Goal: Task Accomplishment & Management: Complete application form

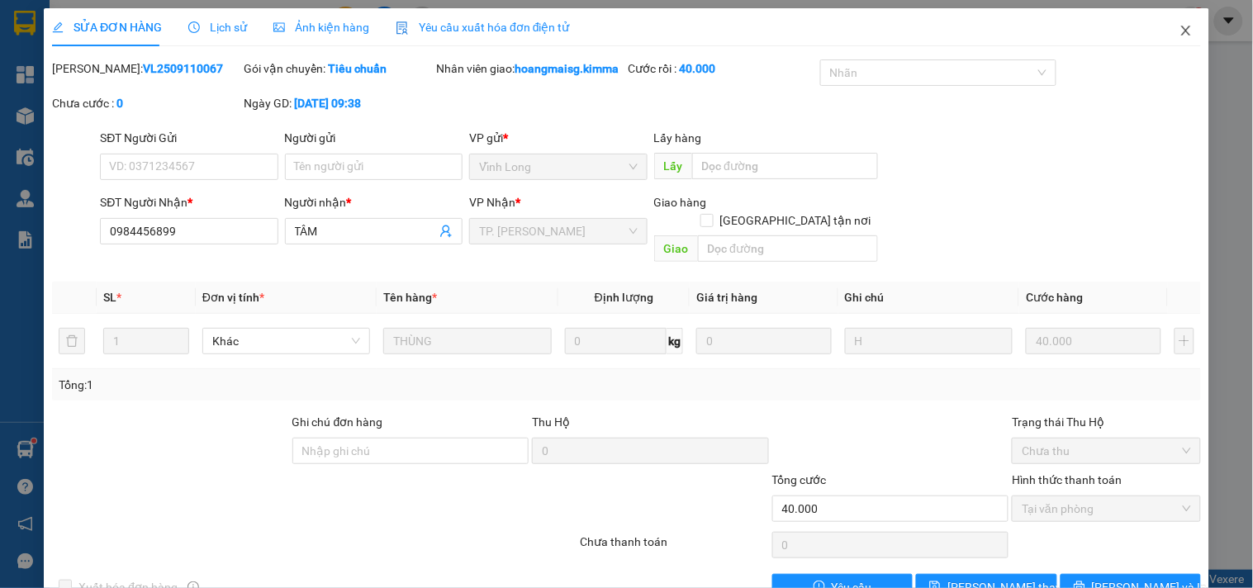
click at [1163, 33] on span "Close" at bounding box center [1186, 31] width 46 height 46
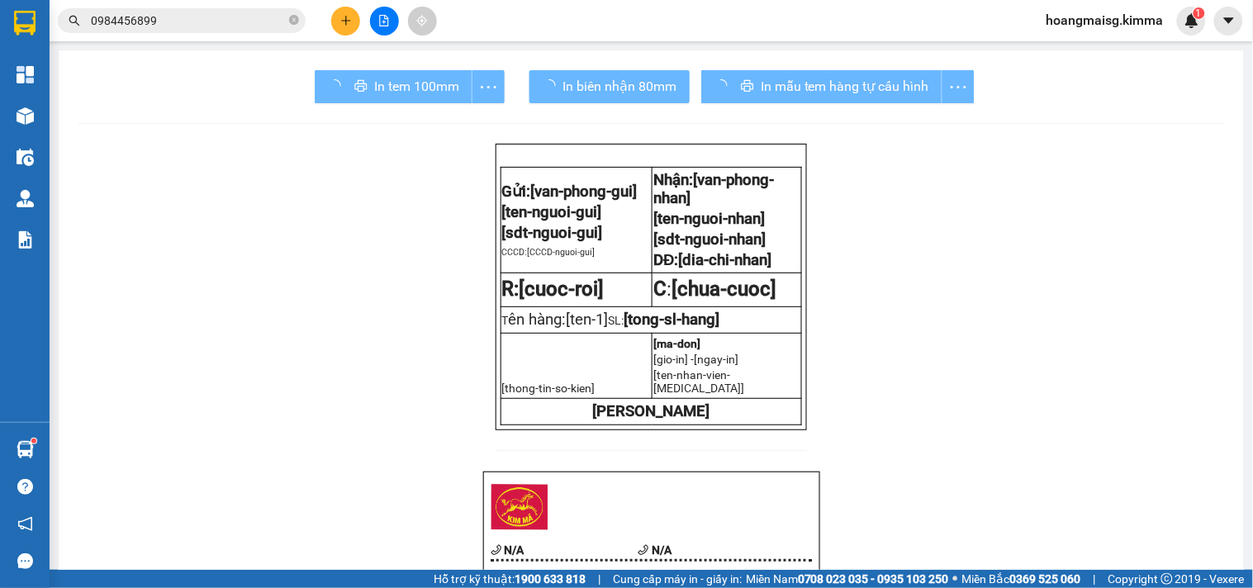
click at [335, 17] on div at bounding box center [384, 21] width 124 height 29
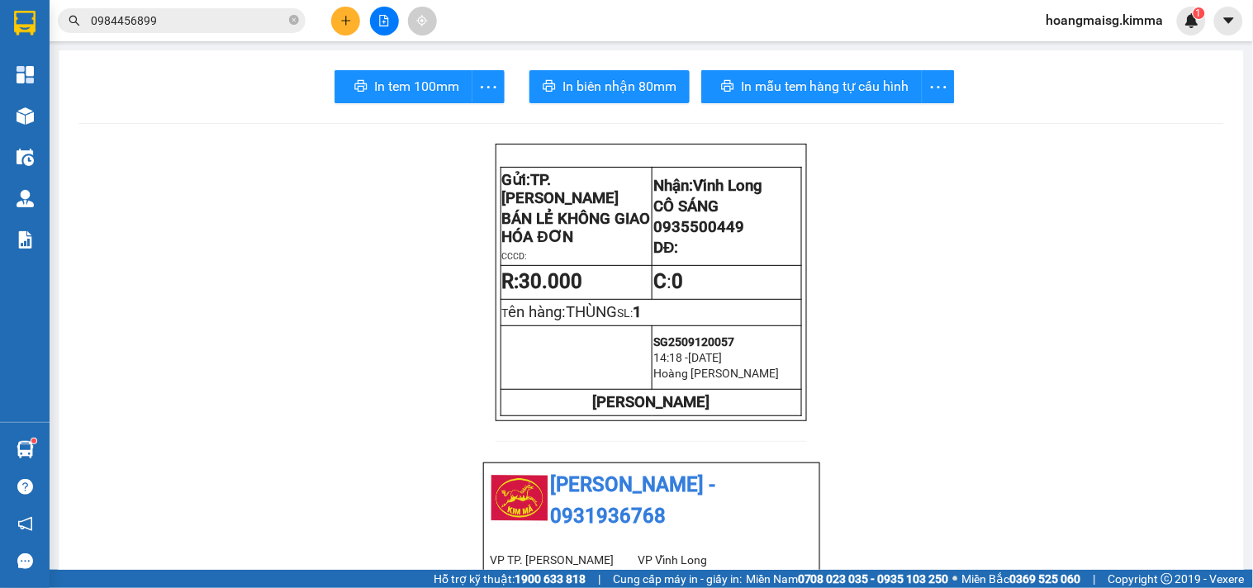
click at [345, 20] on icon "plus" at bounding box center [345, 20] width 9 height 1
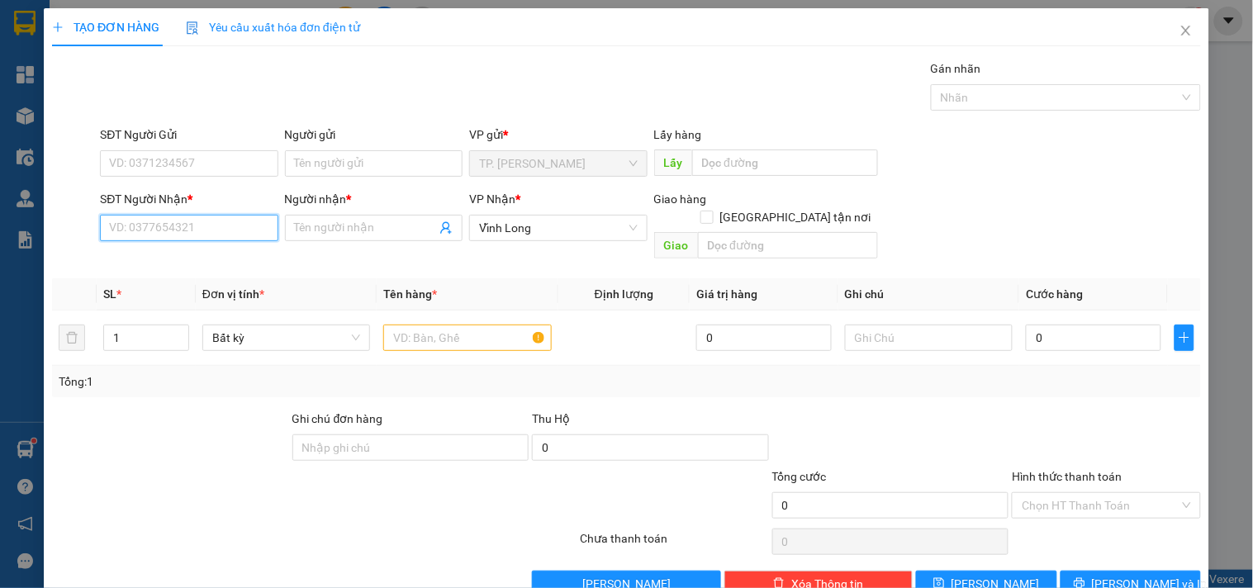
click at [240, 237] on input "SĐT Người Nhận *" at bounding box center [189, 228] width 178 height 26
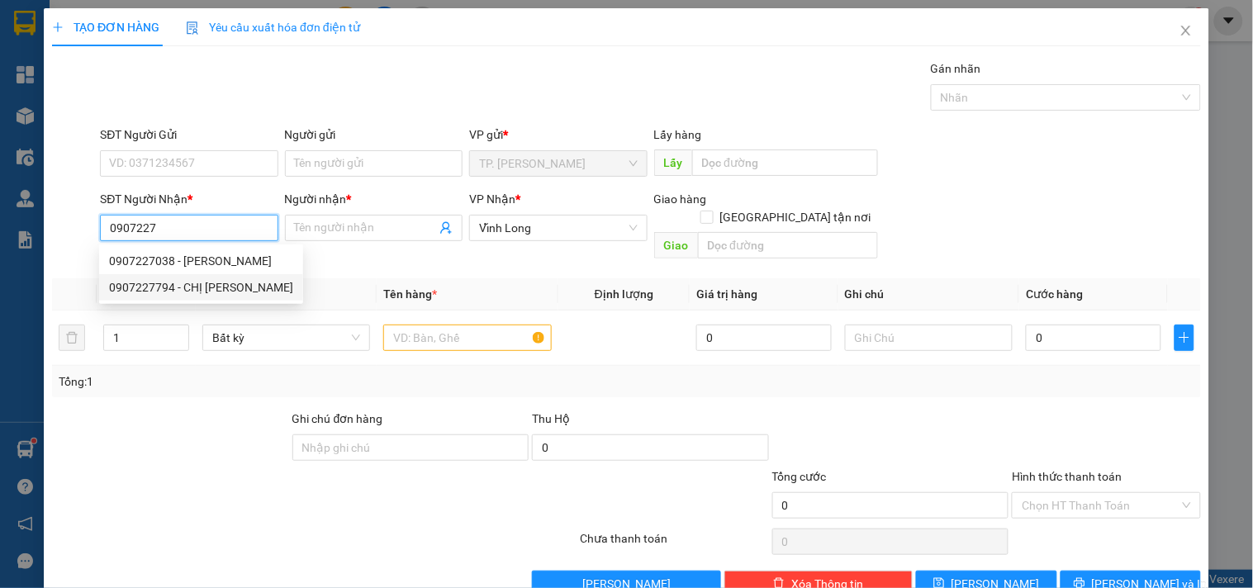
click at [182, 282] on div "0907227794 - CHỊ [PERSON_NAME]" at bounding box center [201, 287] width 184 height 18
type input "0907227794"
type input "CHỊ [PERSON_NAME]"
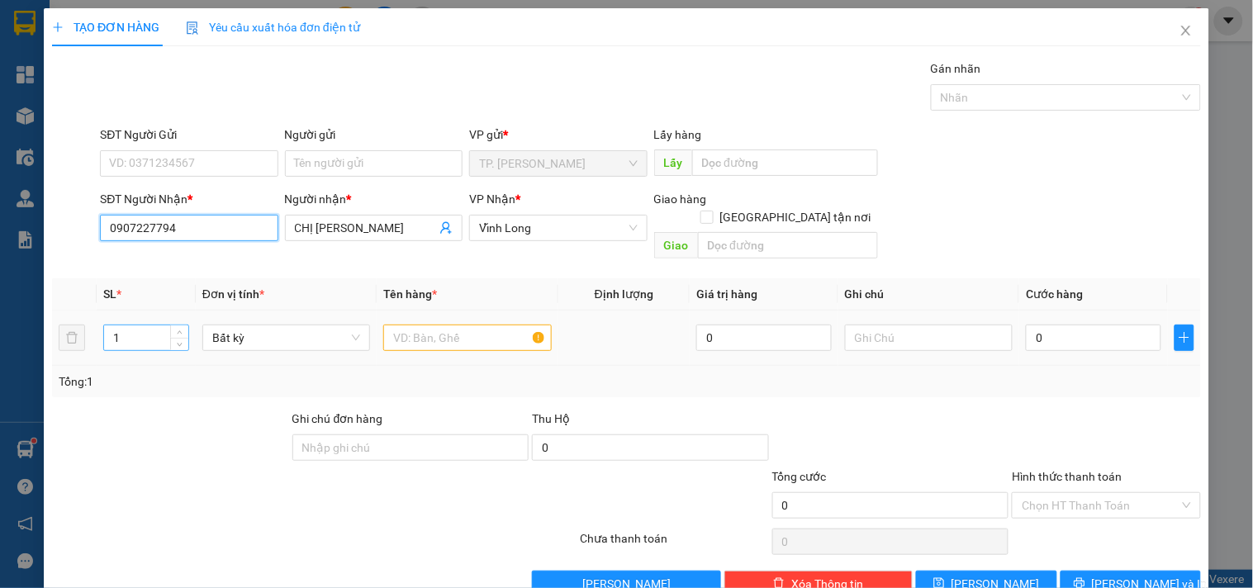
type input "0907227794"
click at [159, 325] on input "1" at bounding box center [146, 337] width 84 height 25
type input "2"
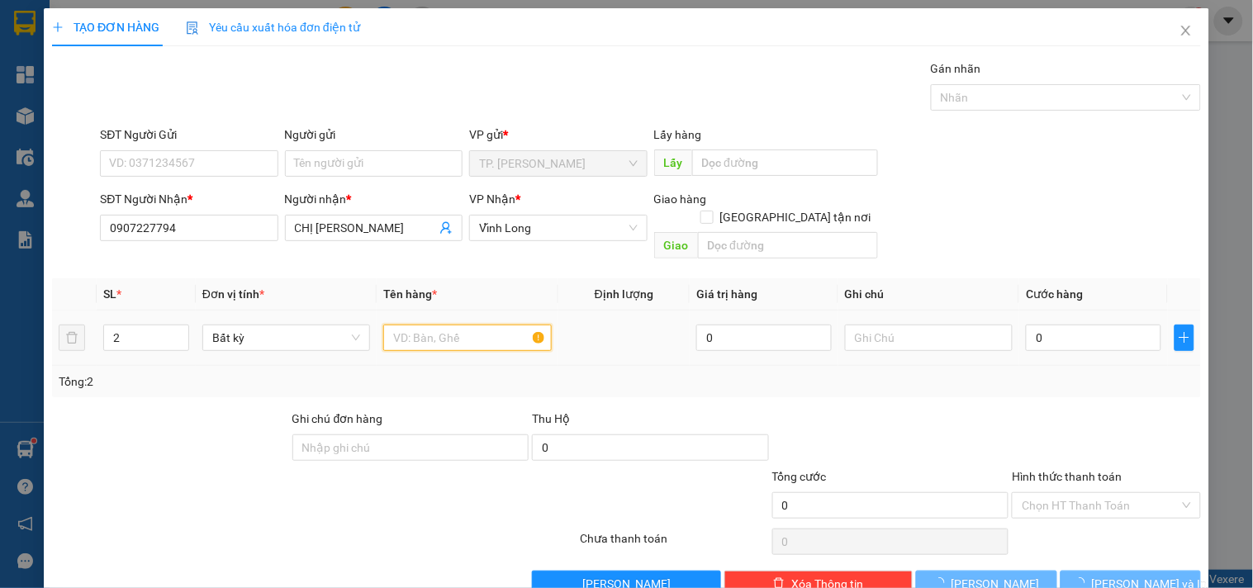
click at [471, 324] on input "text" at bounding box center [467, 337] width 168 height 26
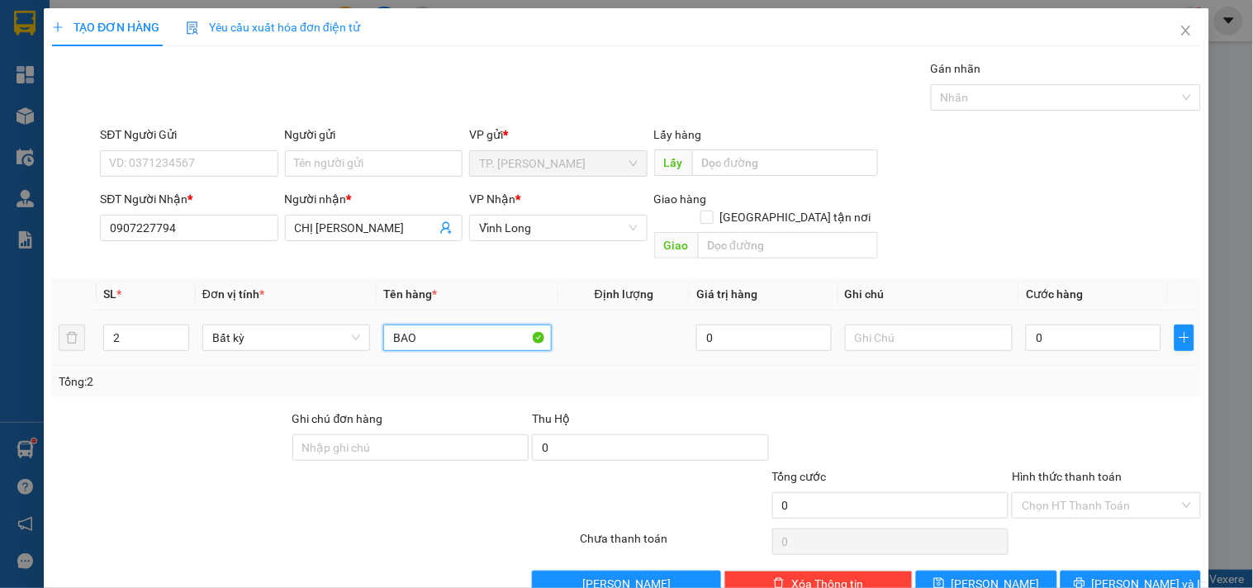
type input "BAO"
type input "V"
type input "VĂN"
click at [372, 147] on div "Người gửi" at bounding box center [374, 138] width 178 height 25
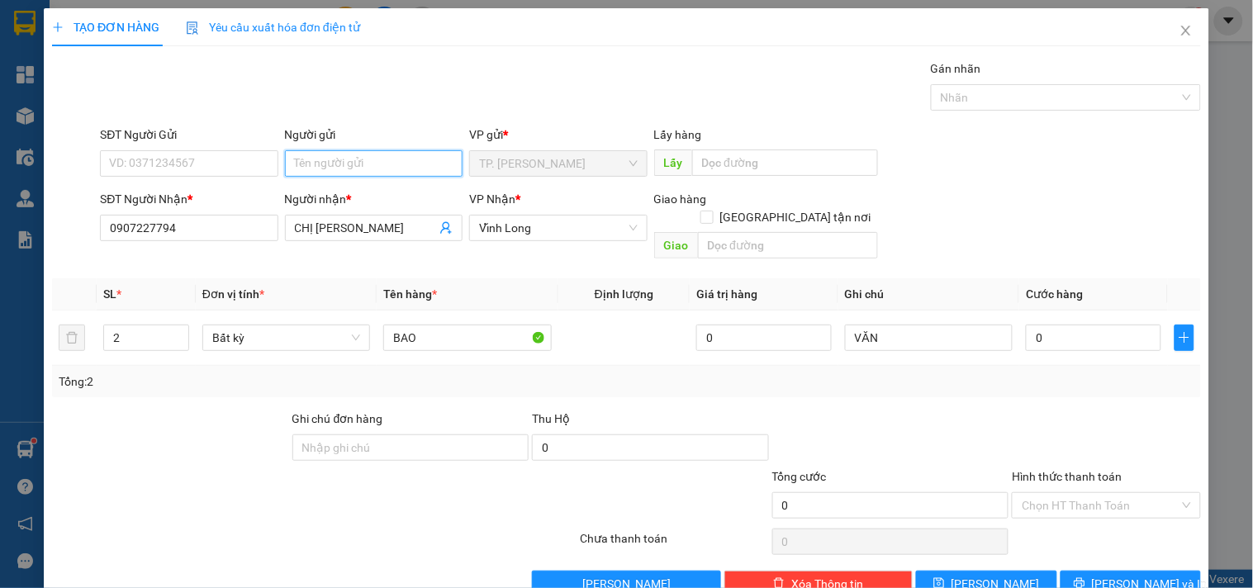
click at [370, 160] on input "Người gửi" at bounding box center [374, 163] width 178 height 26
type input "B"
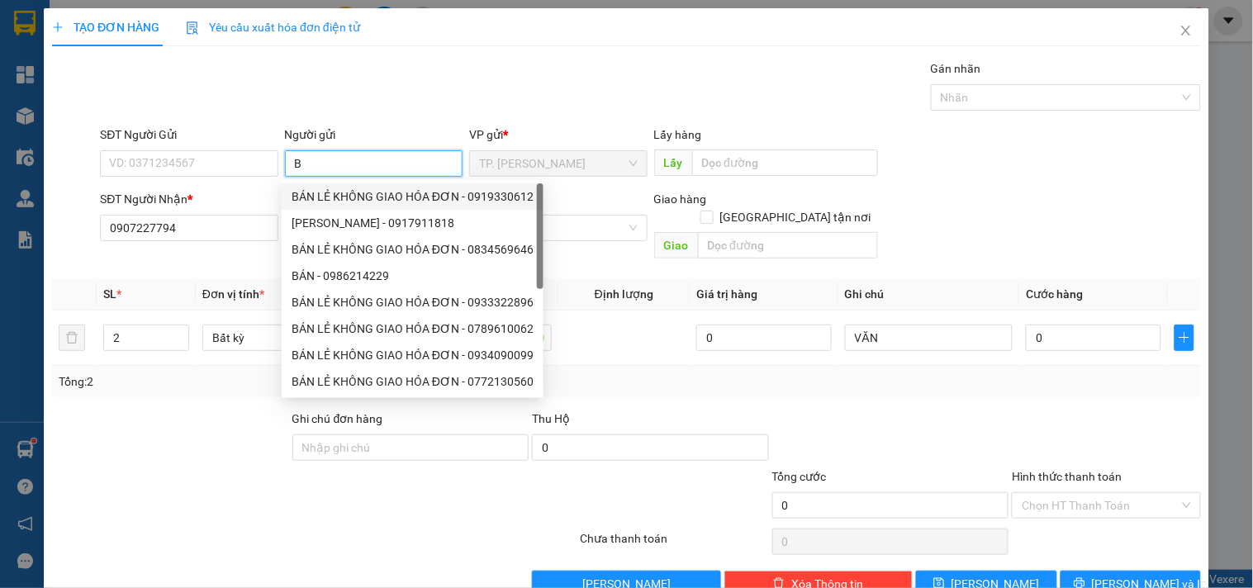
click at [361, 190] on div "BÁN LẺ KHÔNG GIAO HÓA ĐƠN - 0919330612" at bounding box center [412, 196] width 242 height 18
type input "0919330612"
type input "BÁN LẺ KHÔNG GIAO HÓA ĐƠN"
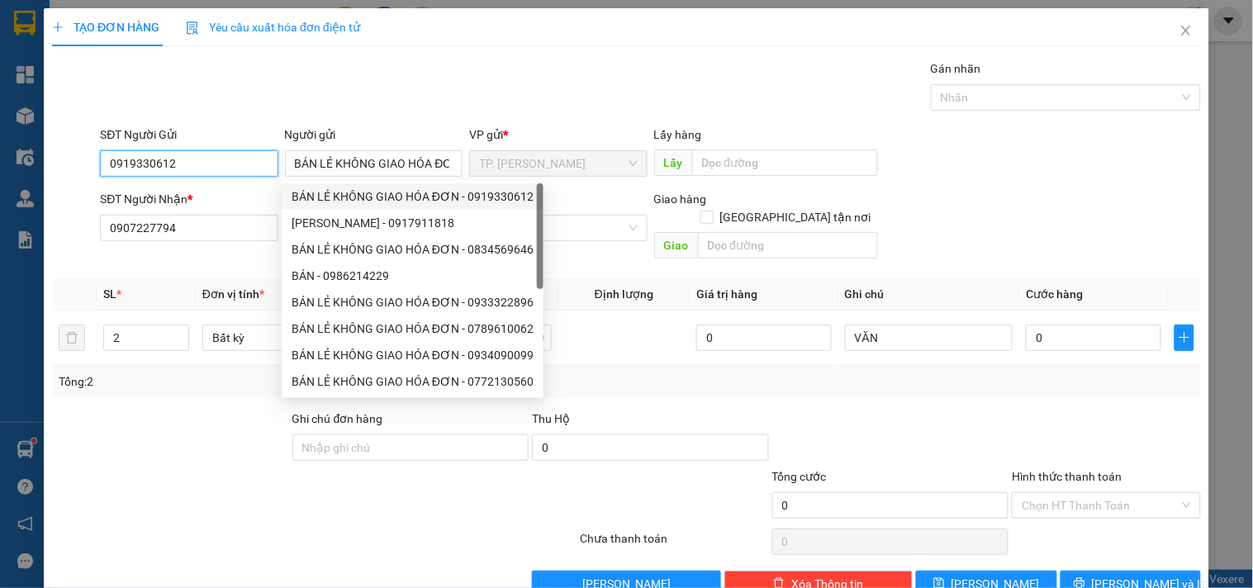
click at [246, 168] on input "0919330612" at bounding box center [189, 163] width 178 height 26
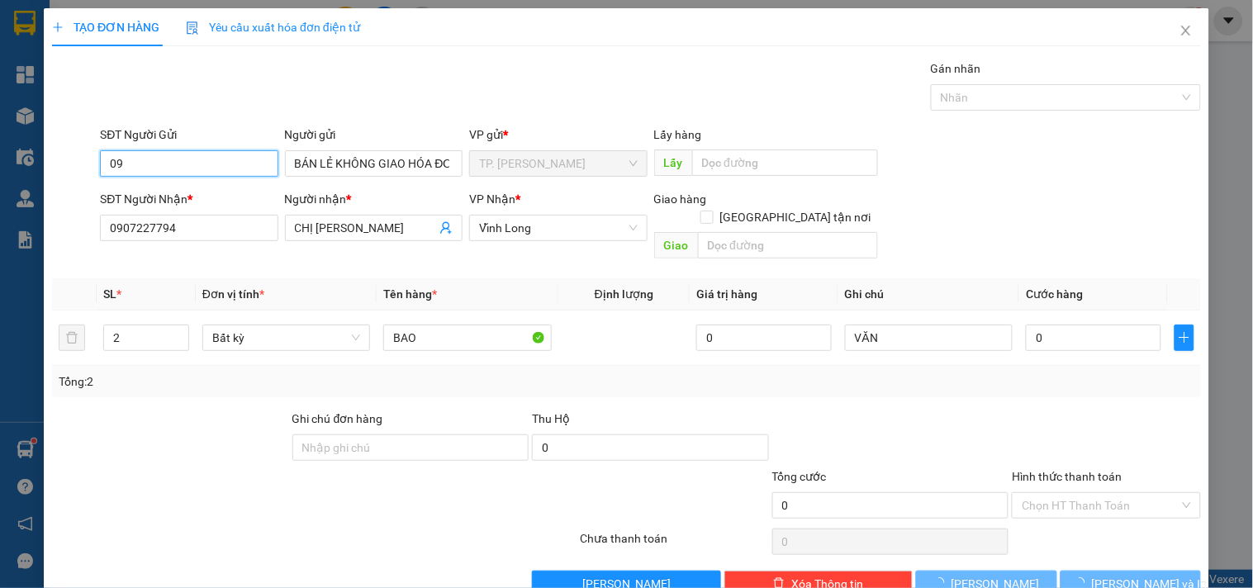
type input "0"
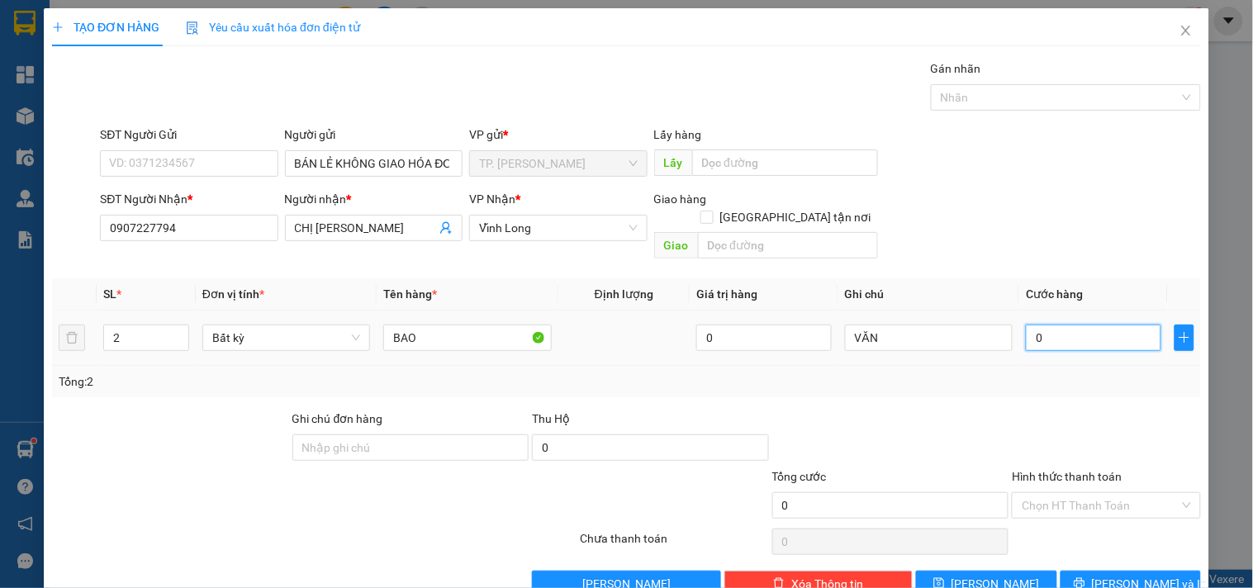
click at [1086, 324] on input "0" at bounding box center [1092, 337] width 135 height 26
type input "12"
type input "1"
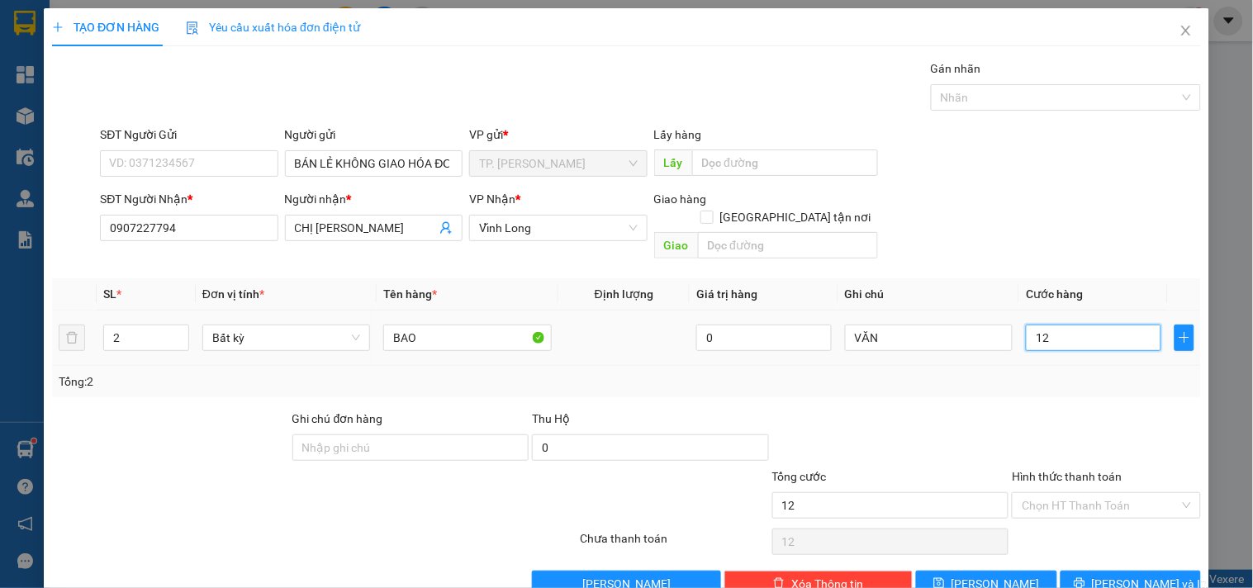
type input "1"
type input "13"
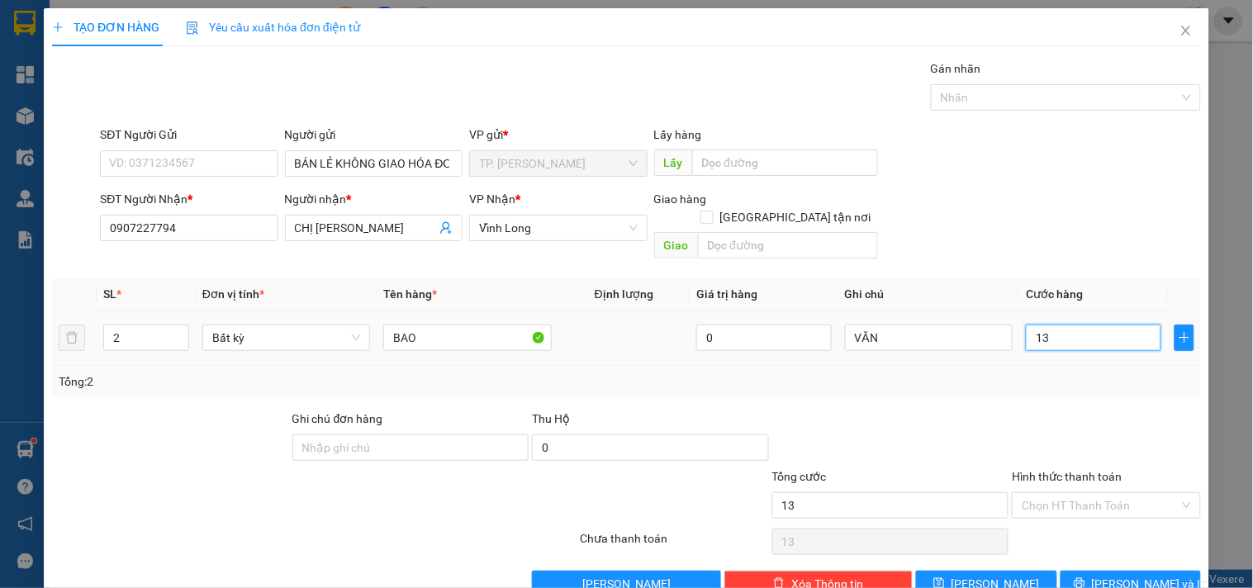
type input "130"
type input "130.000"
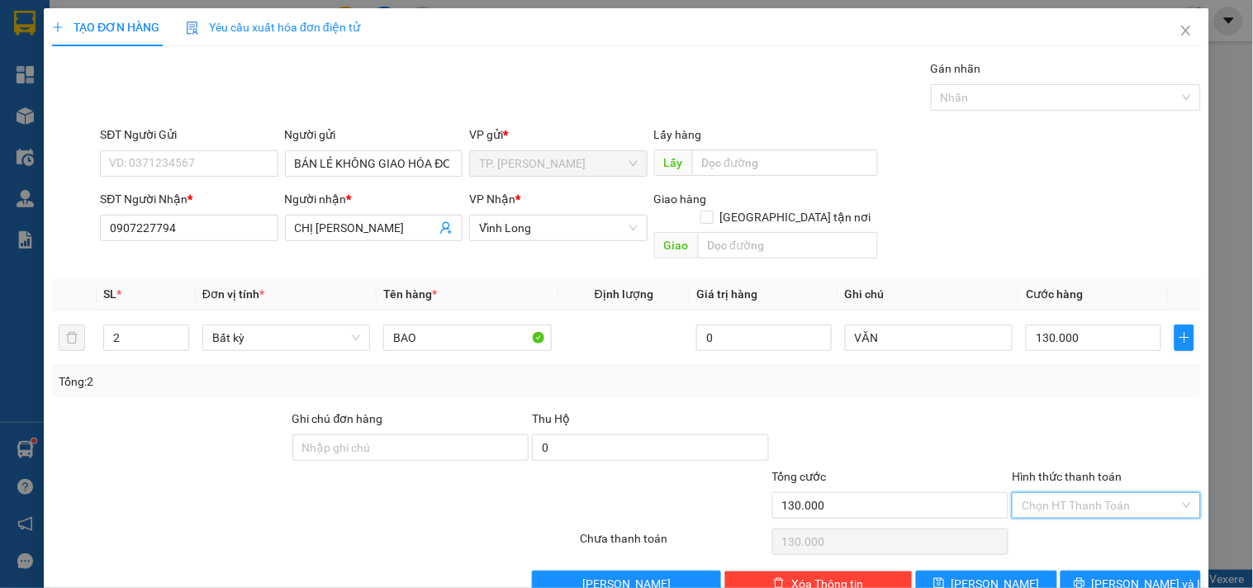
click at [1054, 493] on input "Hình thức thanh toán" at bounding box center [1099, 505] width 157 height 25
click at [1054, 523] on div "Tại văn phòng" at bounding box center [1095, 520] width 167 height 18
type input "0"
click at [1121, 575] on span "[PERSON_NAME] và In" at bounding box center [1150, 584] width 116 height 18
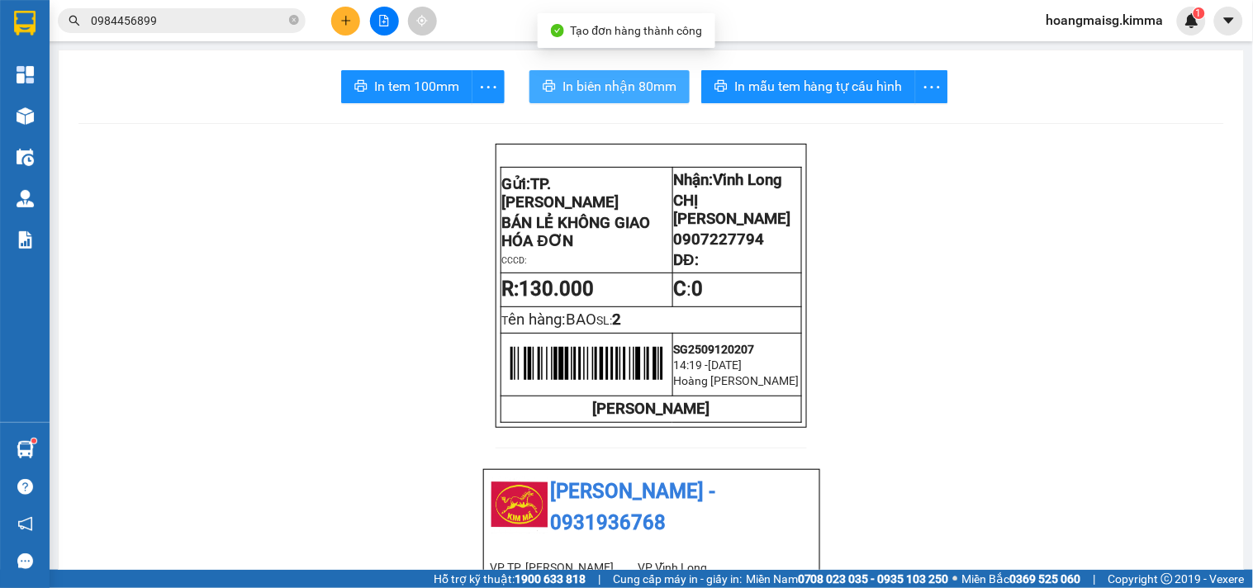
click at [608, 79] on span "In biên nhận 80mm" at bounding box center [619, 86] width 114 height 21
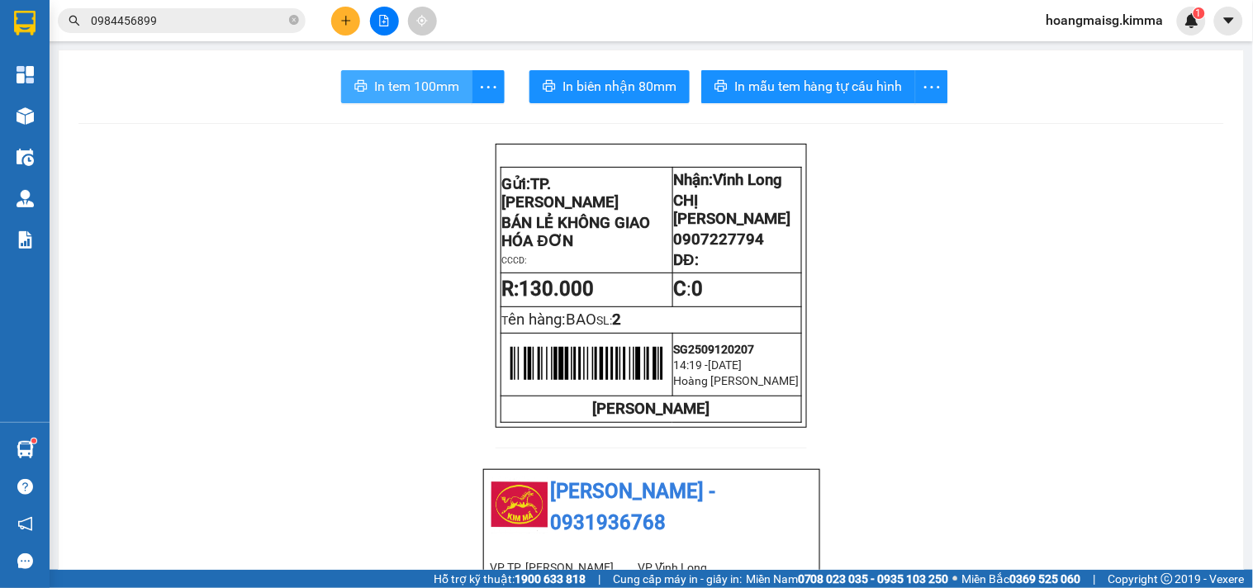
click at [419, 88] on span "In tem 100mm" at bounding box center [416, 86] width 85 height 21
click at [347, 21] on icon "plus" at bounding box center [345, 20] width 9 height 1
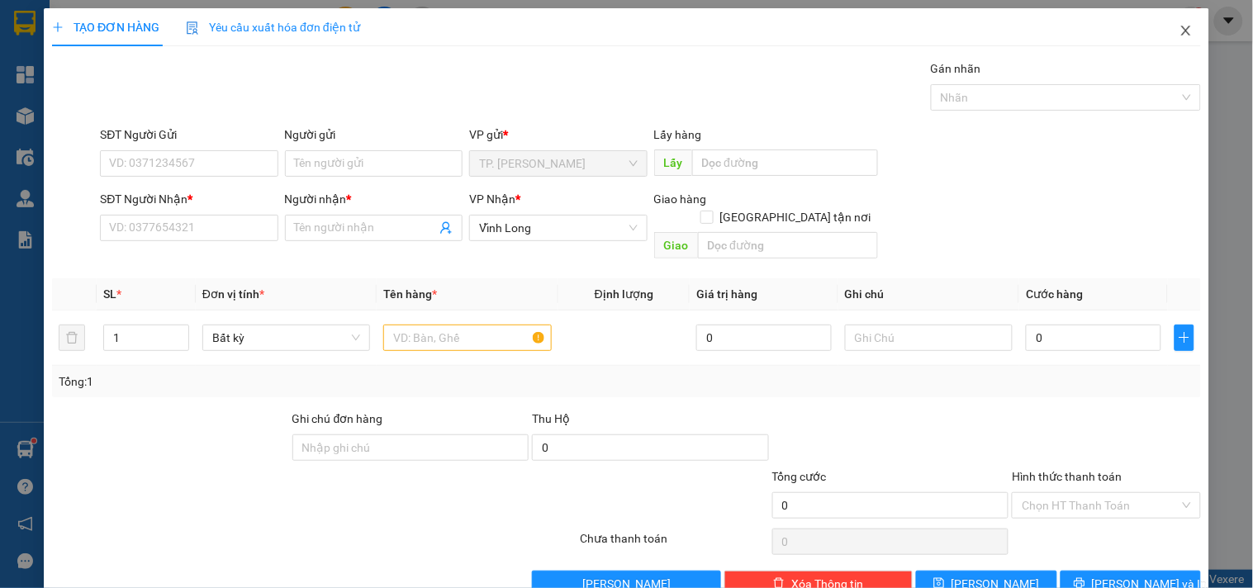
drag, startPoint x: 1175, startPoint y: 34, endPoint x: 1134, endPoint y: 42, distance: 42.1
click at [1179, 33] on icon "close" at bounding box center [1185, 30] width 13 height 13
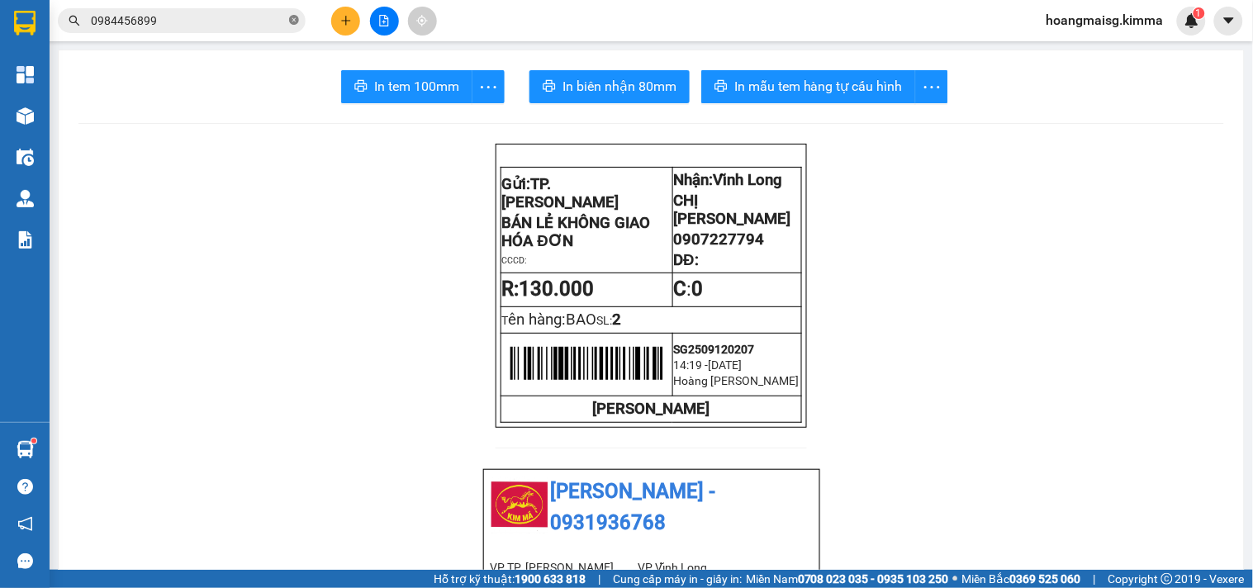
click at [296, 19] on icon "close-circle" at bounding box center [294, 20] width 10 height 10
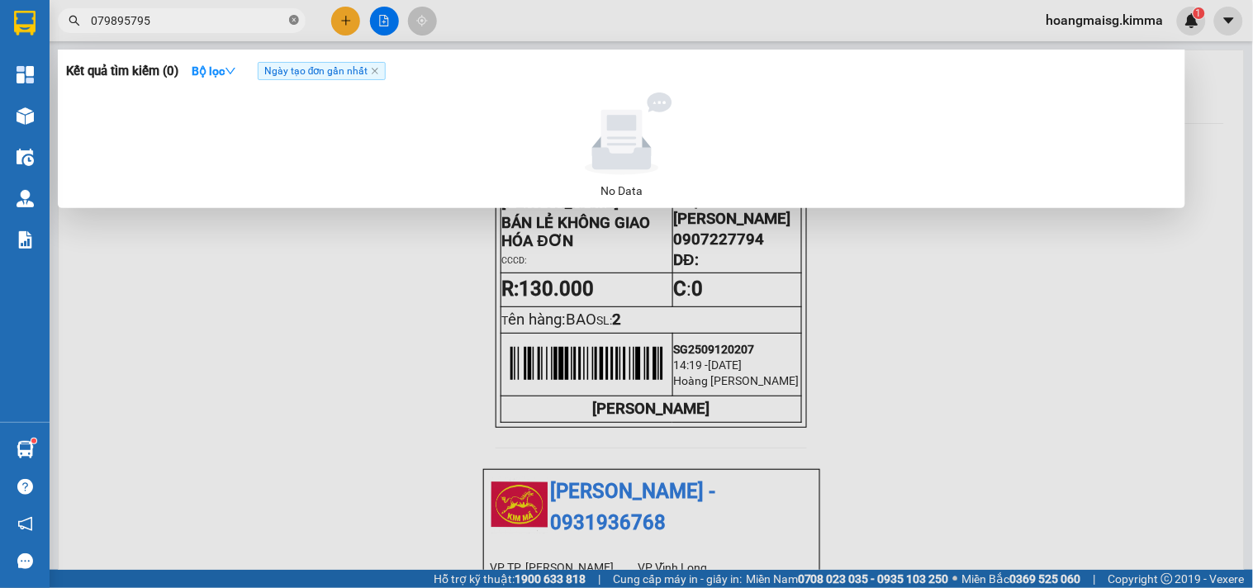
type input "0798957955"
click at [292, 17] on icon "close-circle" at bounding box center [294, 20] width 10 height 10
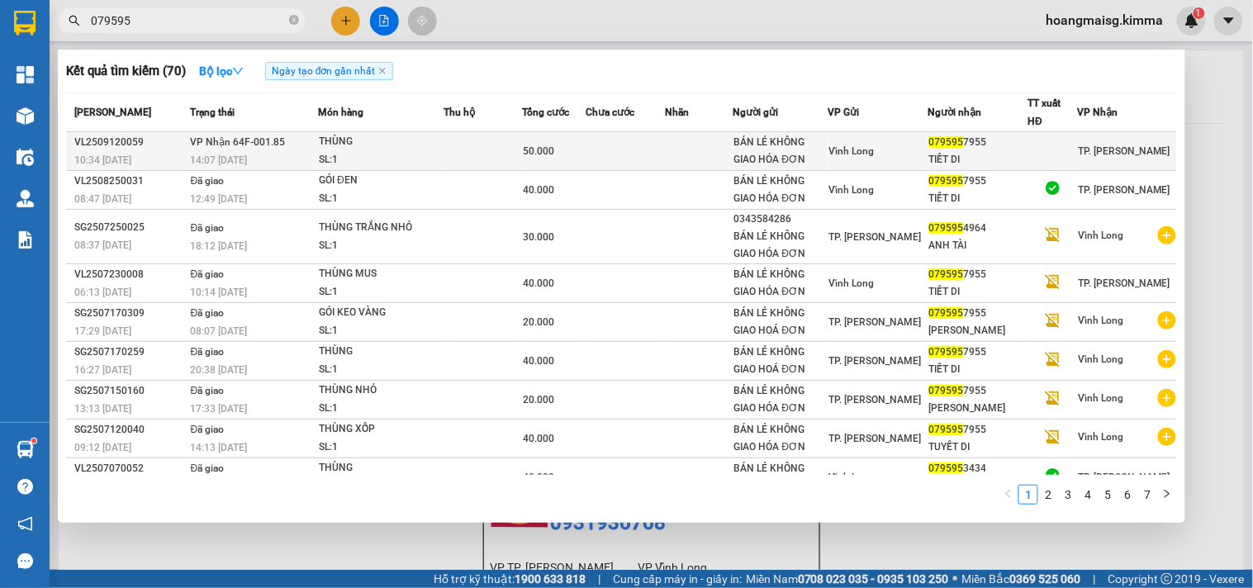
type input "079595"
click at [538, 149] on span "50.000" at bounding box center [538, 151] width 31 height 12
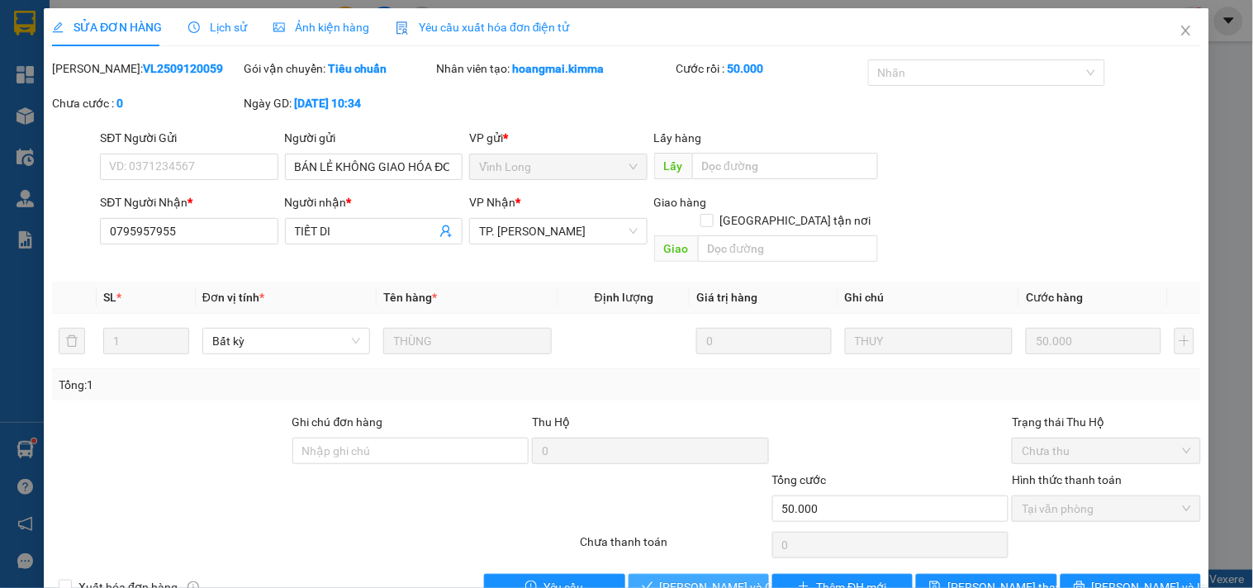
click at [678, 578] on span "[PERSON_NAME] và Giao hàng" at bounding box center [739, 587] width 159 height 18
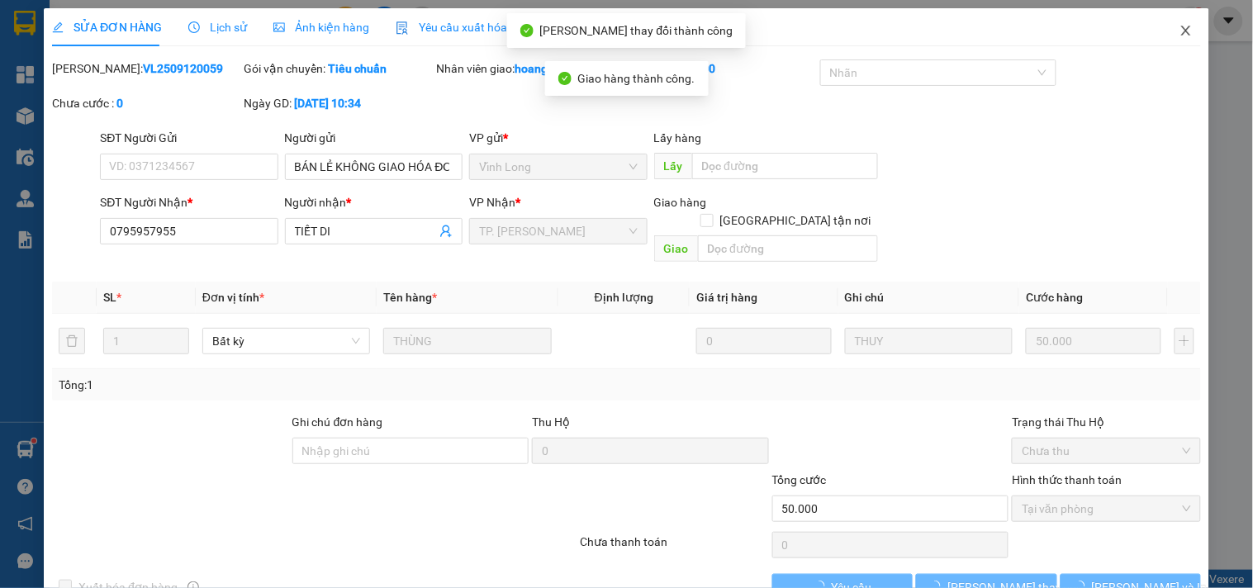
click at [1164, 36] on span "Close" at bounding box center [1186, 31] width 46 height 46
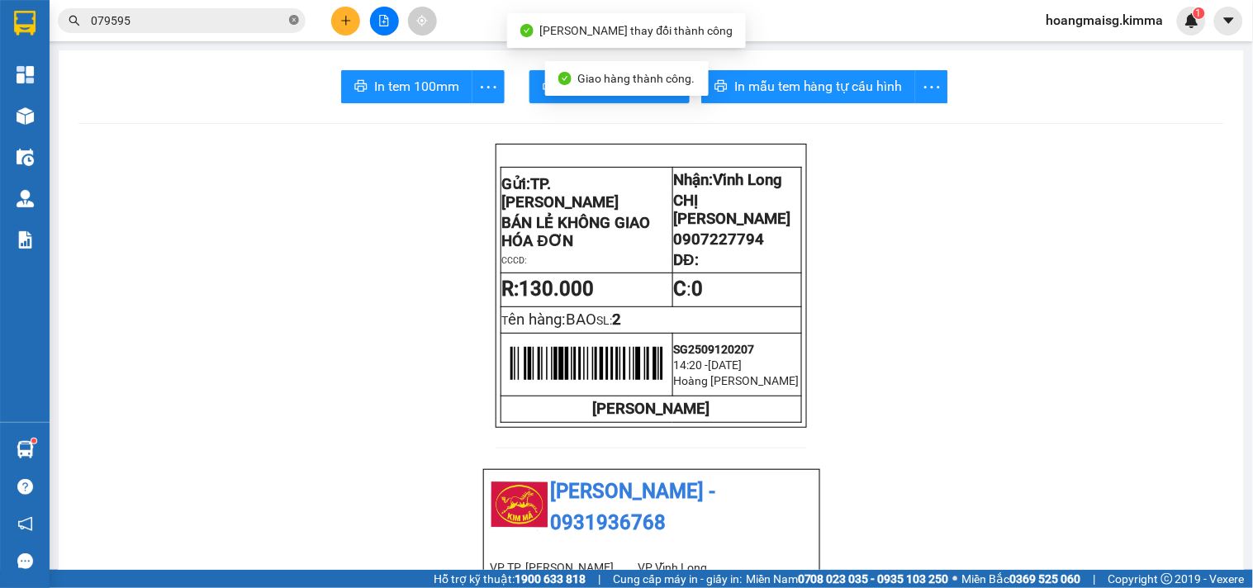
click at [289, 22] on icon "close-circle" at bounding box center [294, 20] width 10 height 10
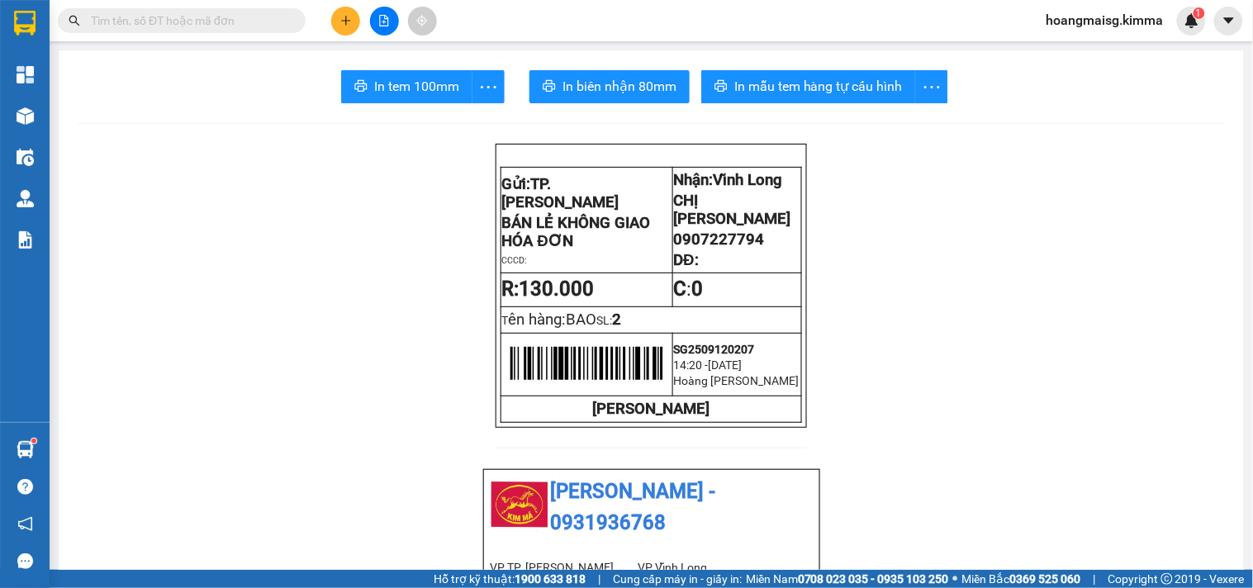
click at [249, 17] on input "text" at bounding box center [188, 21] width 195 height 18
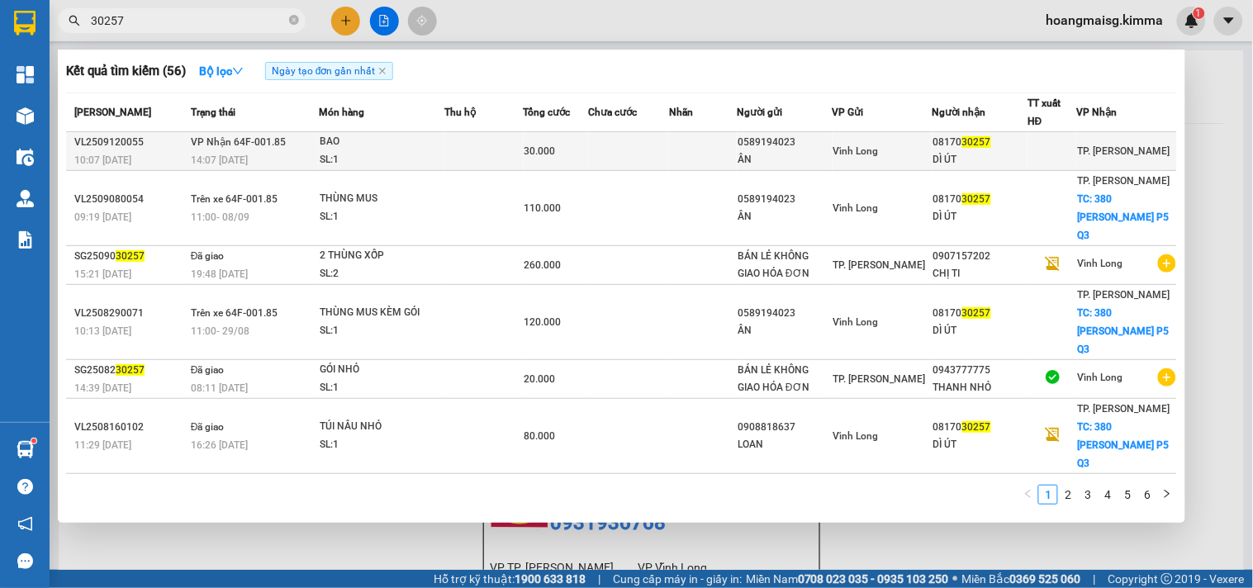
type input "30257"
click at [634, 153] on td at bounding box center [629, 151] width 80 height 39
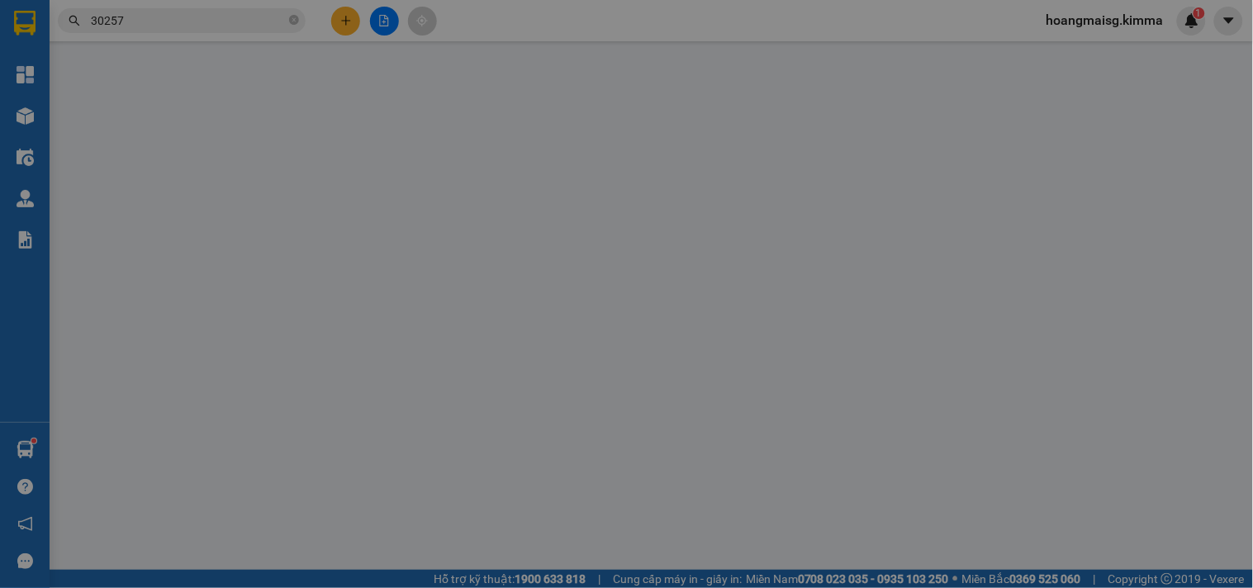
type input "0589194023"
type input "ÂN"
type input "0817030257"
type input "DÌ ÚT"
type input "30.000"
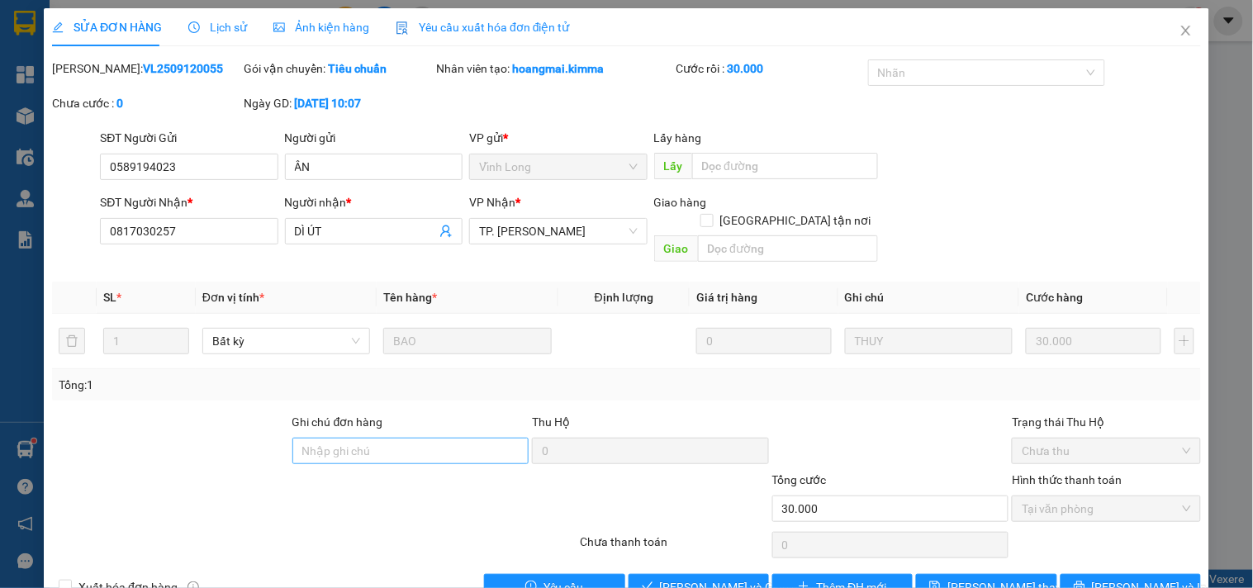
drag, startPoint x: 461, startPoint y: 447, endPoint x: 443, endPoint y: 424, distance: 28.9
click at [455, 438] on div "Ghi chú đơn hàng" at bounding box center [410, 442] width 237 height 58
click at [443, 438] on input "Ghi chú đơn hàng" at bounding box center [410, 451] width 237 height 26
click at [406, 438] on input "Ghi chú đơn hàng" at bounding box center [410, 451] width 237 height 26
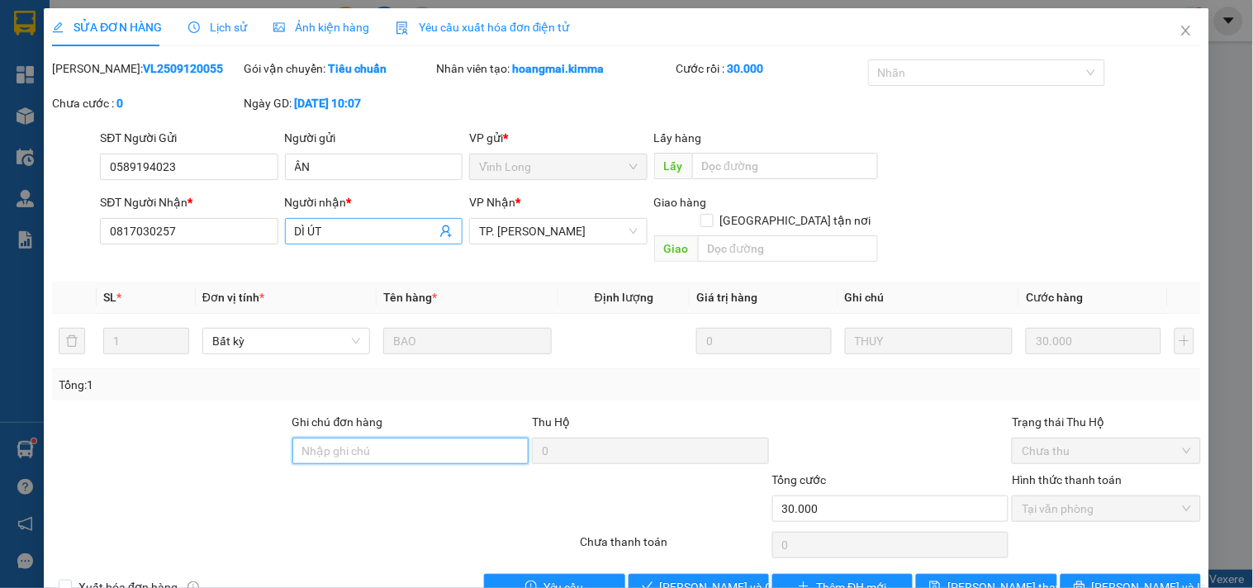
type input "HAE G"
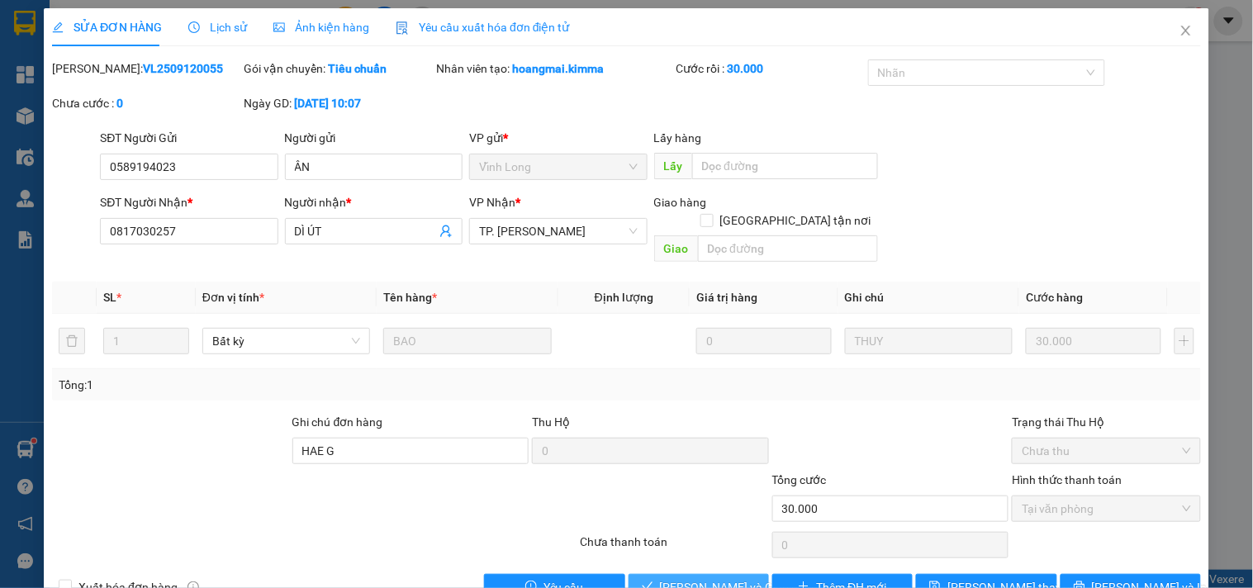
click at [688, 578] on span "[PERSON_NAME] và Giao hàng" at bounding box center [739, 587] width 159 height 18
